Goal: Navigation & Orientation: Find specific page/section

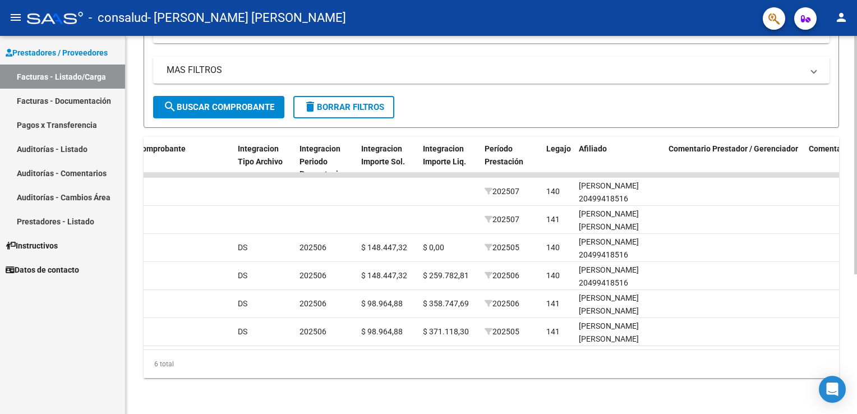
scroll to position [0, 1094]
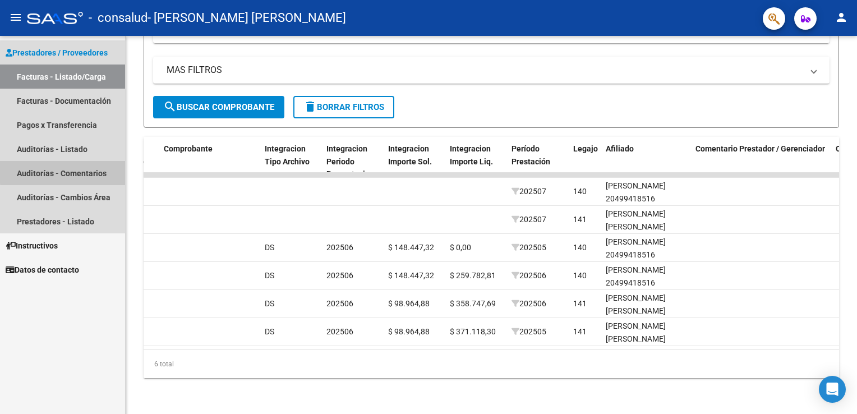
click at [77, 171] on link "Auditorías - Comentarios" at bounding box center [62, 173] width 125 height 24
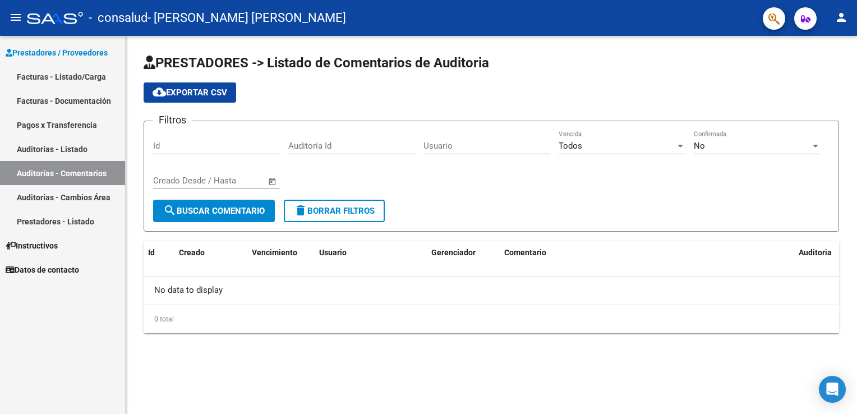
click at [75, 201] on link "Auditorías - Cambios Área" at bounding box center [62, 197] width 125 height 24
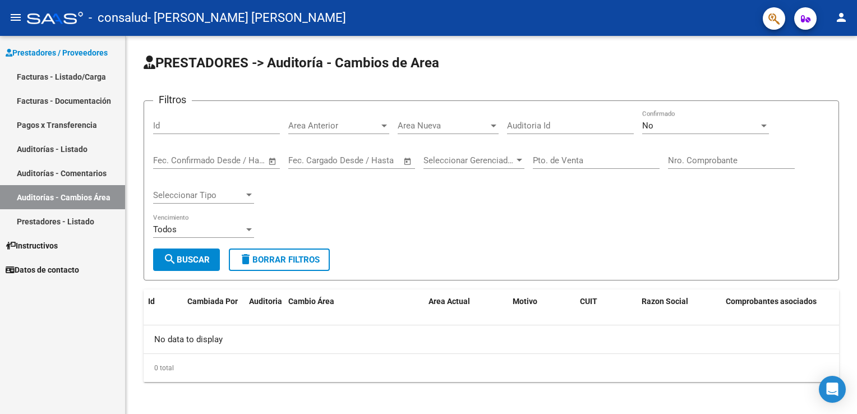
click at [58, 223] on link "Prestadores - Listado" at bounding box center [62, 221] width 125 height 24
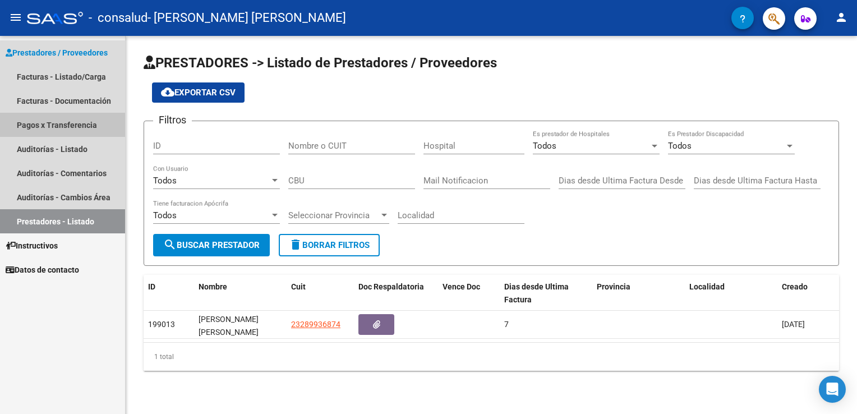
click at [46, 129] on link "Pagos x Transferencia" at bounding box center [62, 125] width 125 height 24
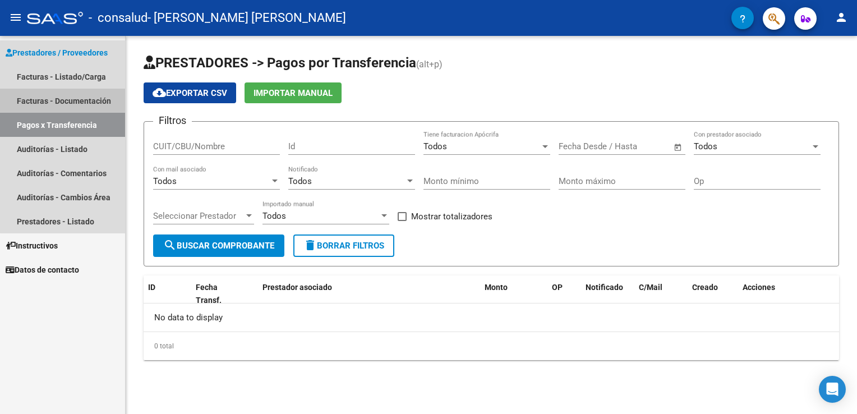
click at [91, 96] on link "Facturas - Documentación" at bounding box center [62, 101] width 125 height 24
